Goal: Information Seeking & Learning: Learn about a topic

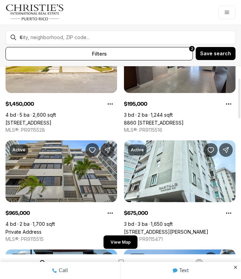
scroll to position [62, 0]
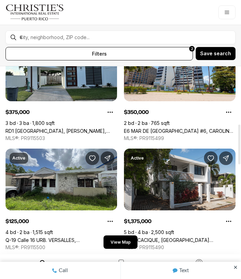
scroll to position [272, 0]
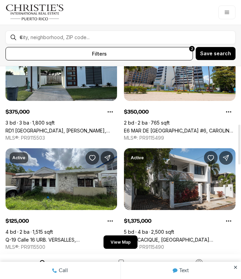
click at [86, 237] on link "Q-19 Calle 16 URB. VERSALLES, [GEOGRAPHIC_DATA], 00959" at bounding box center [60, 240] width 111 height 6
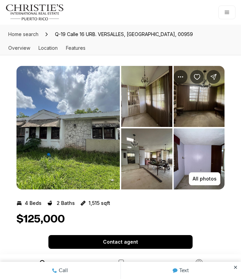
click at [89, 147] on img "View image gallery" at bounding box center [67, 127] width 103 height 123
